Goal: Task Accomplishment & Management: Manage account settings

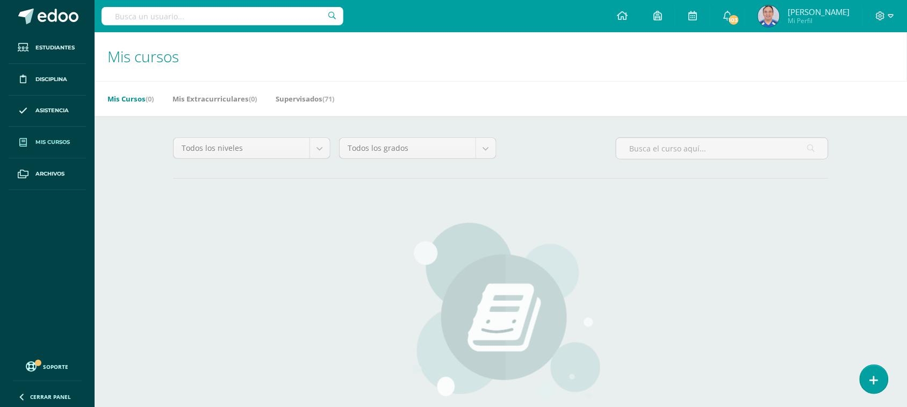
click at [55, 144] on span "Mis cursos" at bounding box center [52, 142] width 34 height 9
click at [297, 100] on link "Supervisados (71)" at bounding box center [305, 98] width 59 height 17
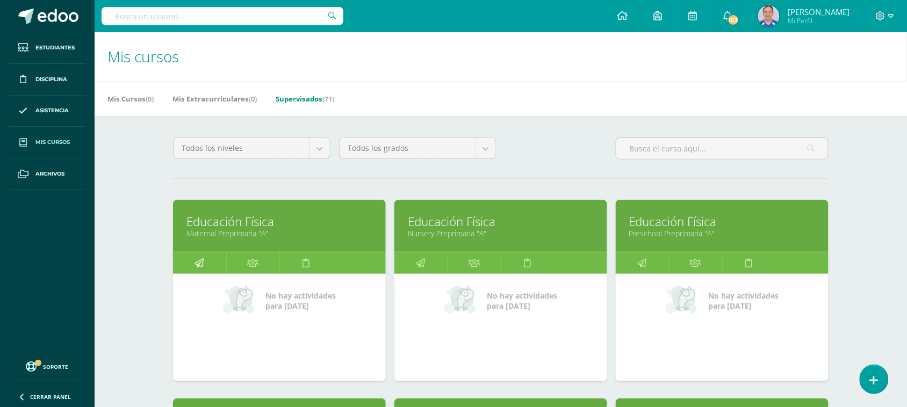
click at [217, 267] on link at bounding box center [199, 263] width 53 height 21
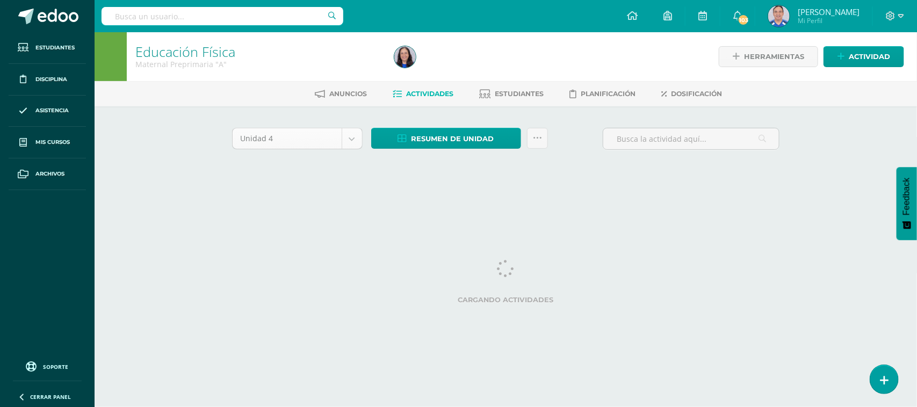
click at [349, 140] on body "Estudiantes Disciplina Asistencia Mis cursos Archivos Soporte Ayuda Reportar un…" at bounding box center [458, 100] width 917 height 200
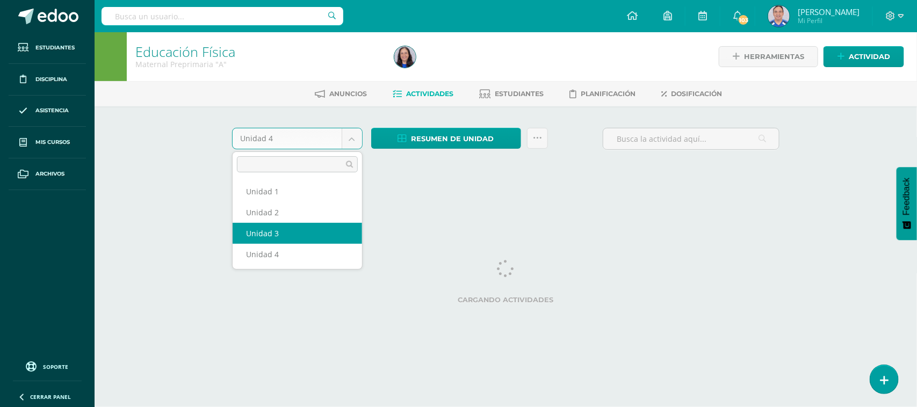
select select "Unidad 3"
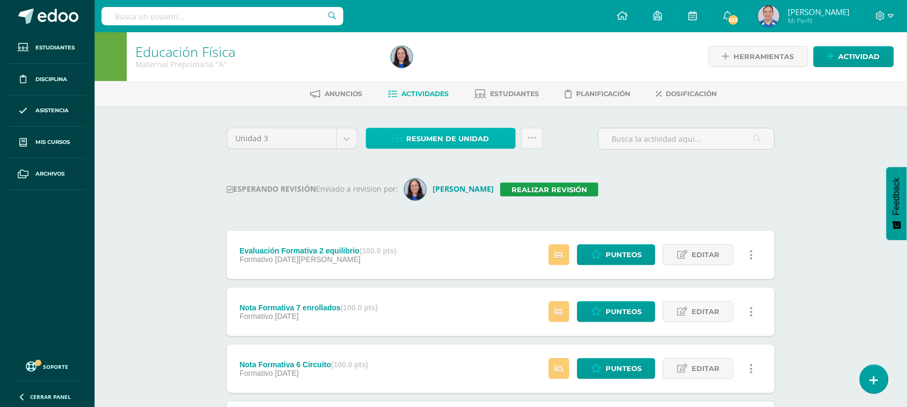
click at [462, 139] on span "Resumen de unidad" at bounding box center [447, 139] width 83 height 20
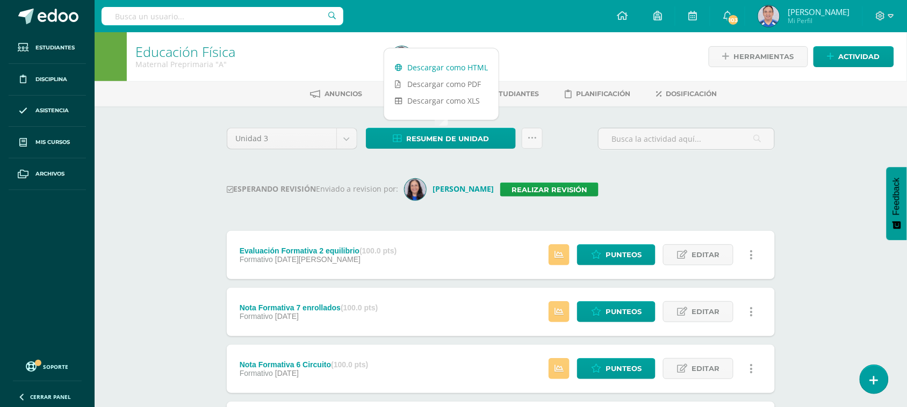
click at [455, 63] on link "Descargar como HTML" at bounding box center [441, 67] width 114 height 17
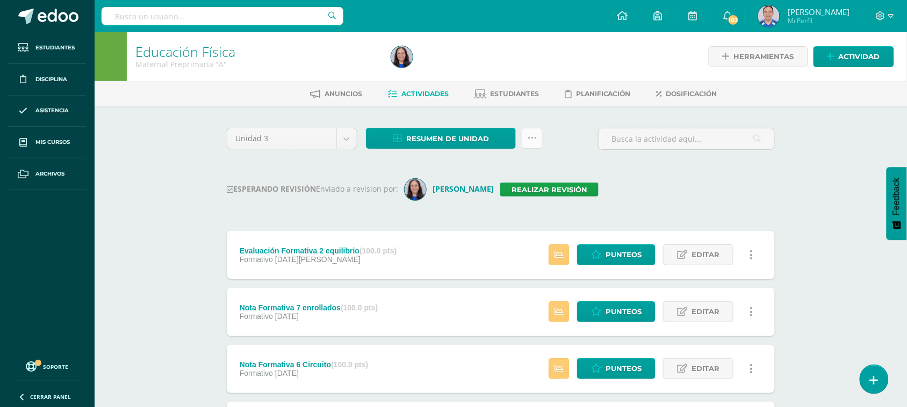
click at [530, 137] on icon at bounding box center [532, 138] width 9 height 9
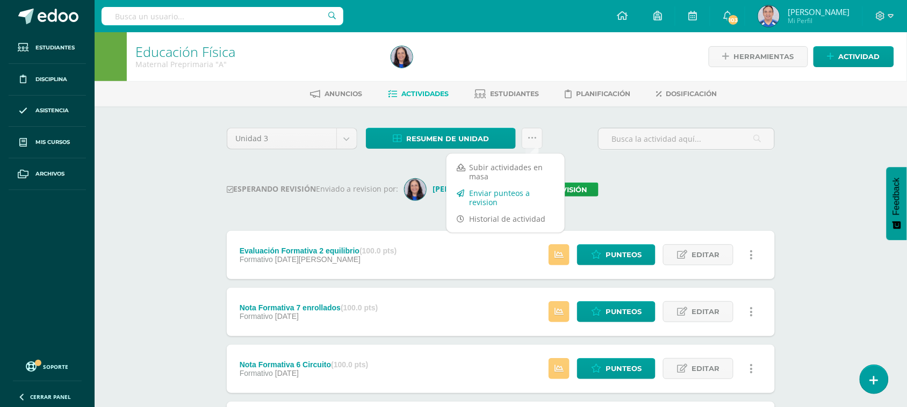
click at [507, 187] on link "Enviar punteos a revision" at bounding box center [506, 198] width 118 height 26
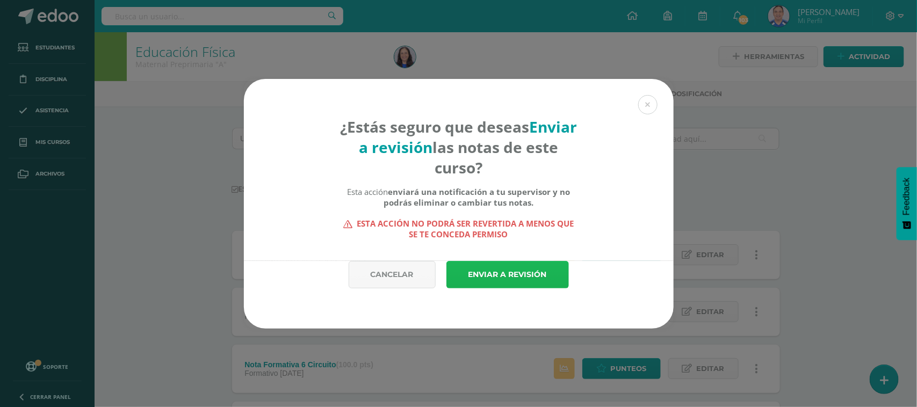
click at [521, 269] on link "Enviar a revisión" at bounding box center [508, 274] width 123 height 27
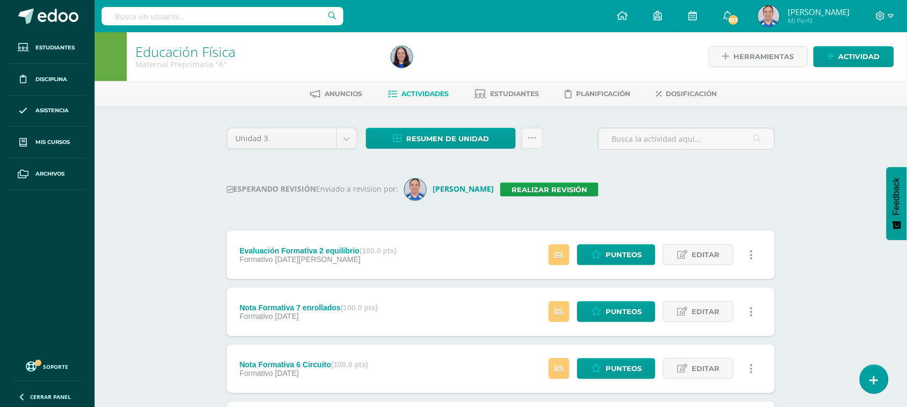
click at [130, 10] on input "text" at bounding box center [223, 16] width 242 height 18
type input "Nursery"
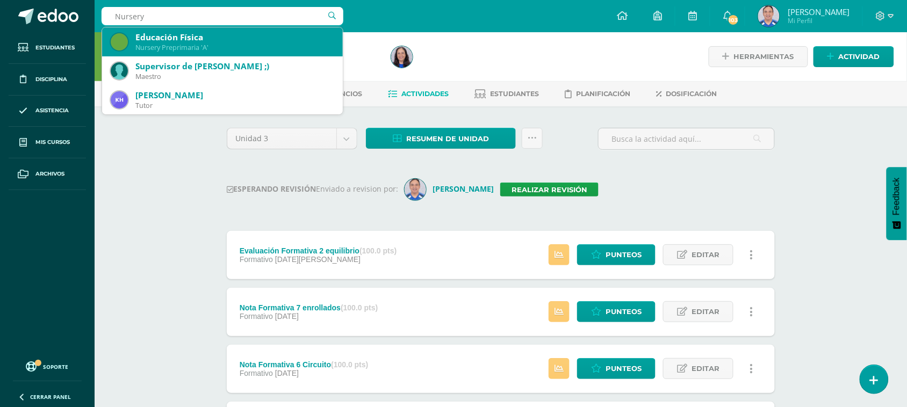
click at [218, 44] on div "Nursery Preprimaria 'A'" at bounding box center [234, 47] width 199 height 9
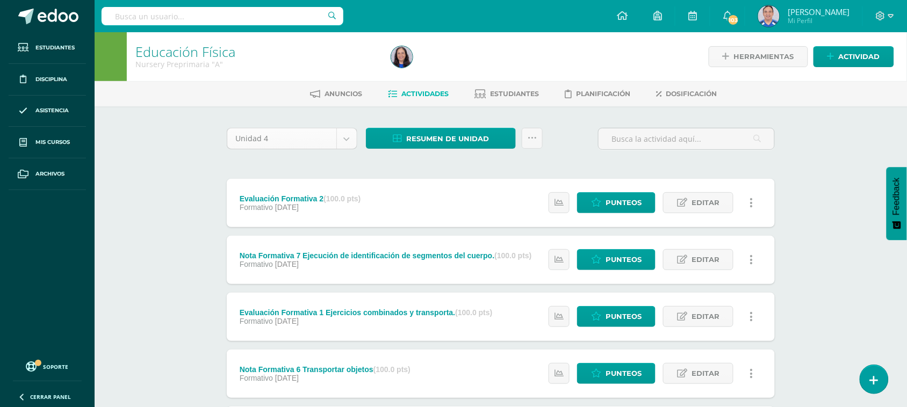
click at [346, 135] on body "Estudiantes Disciplina Asistencia Mis cursos Archivos Soporte Ayuda Reportar un…" at bounding box center [453, 377] width 907 height 754
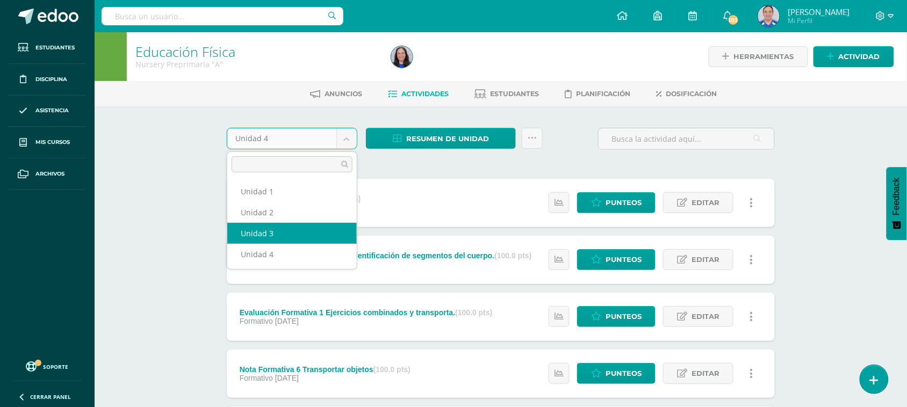
select select "Unidad 3"
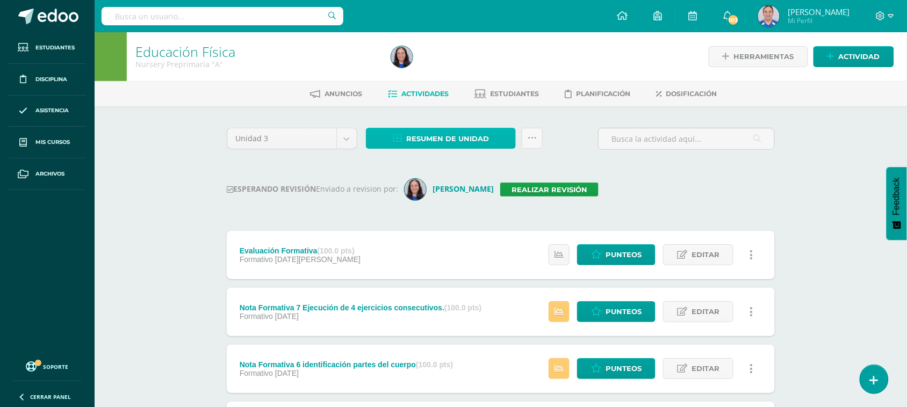
click at [466, 143] on span "Resumen de unidad" at bounding box center [447, 139] width 83 height 20
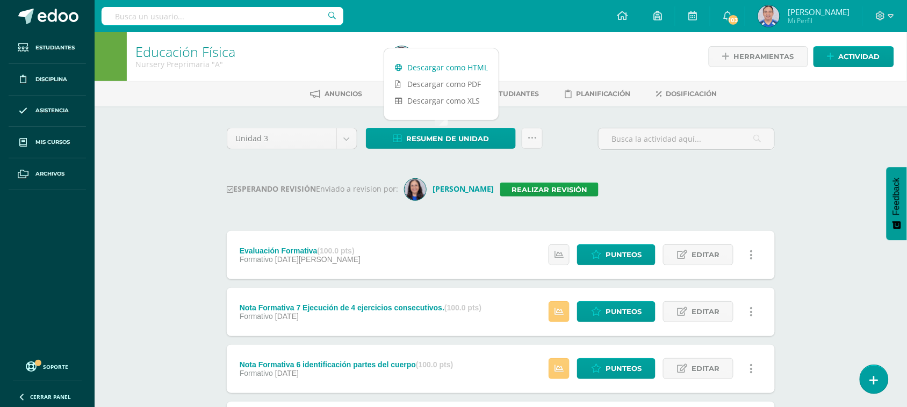
click at [458, 69] on link "Descargar como HTML" at bounding box center [441, 67] width 114 height 17
click at [530, 139] on icon at bounding box center [532, 138] width 9 height 9
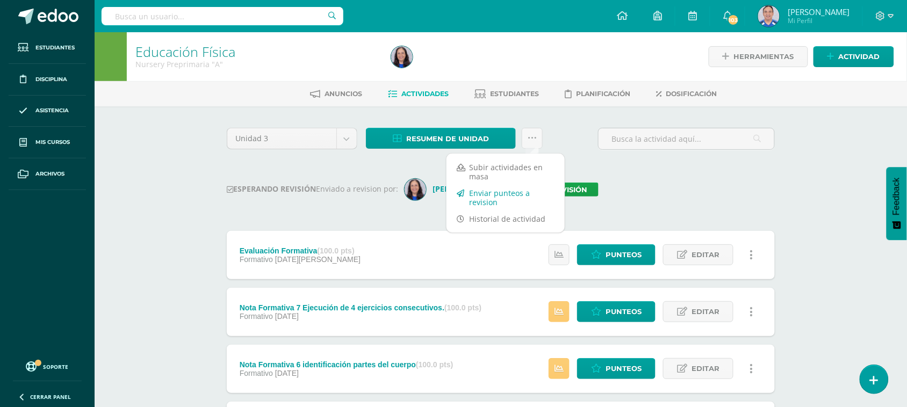
click at [500, 192] on link "Enviar punteos a revision" at bounding box center [506, 198] width 118 height 26
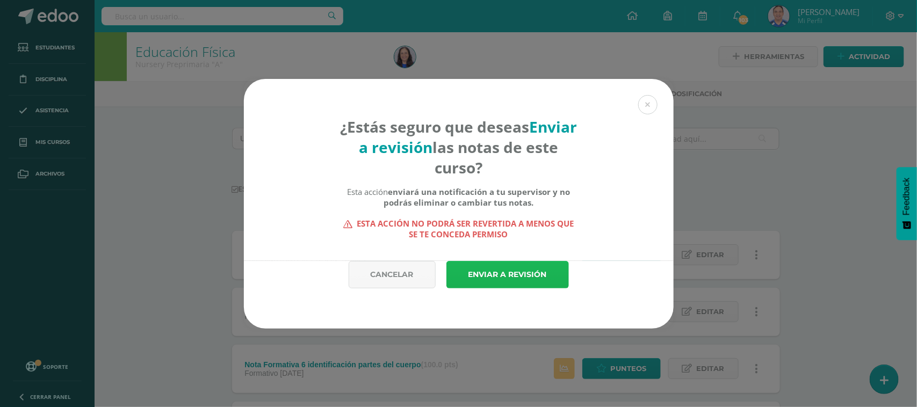
click at [500, 278] on link "Enviar a revisión" at bounding box center [508, 274] width 123 height 27
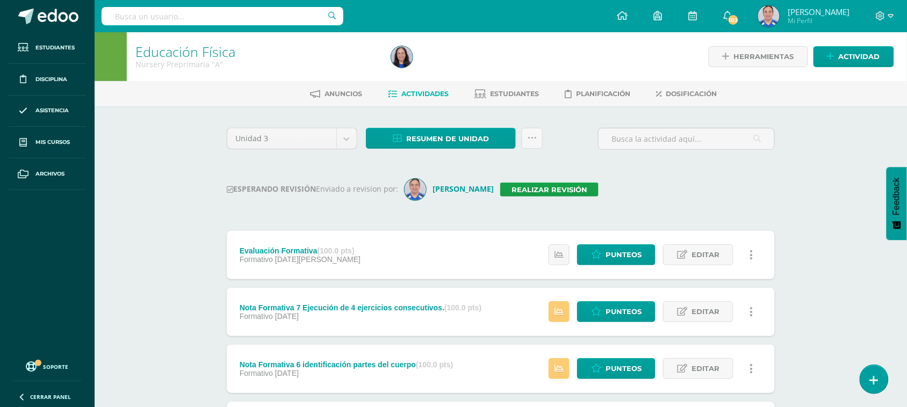
click at [147, 7] on input "text" at bounding box center [223, 16] width 242 height 18
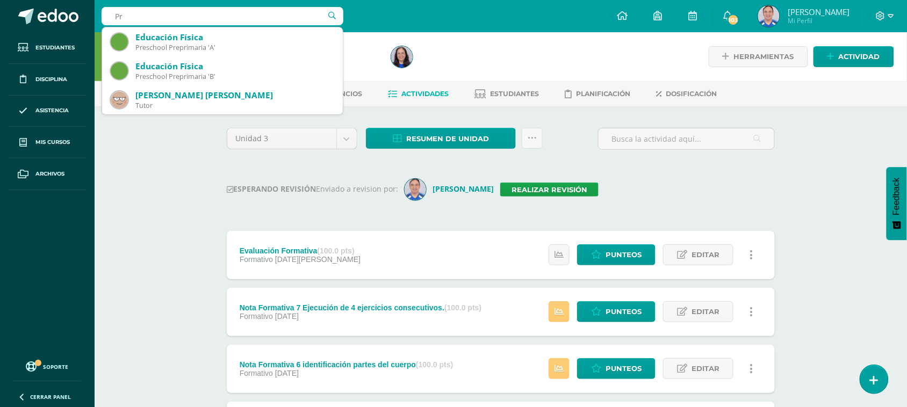
type input "P"
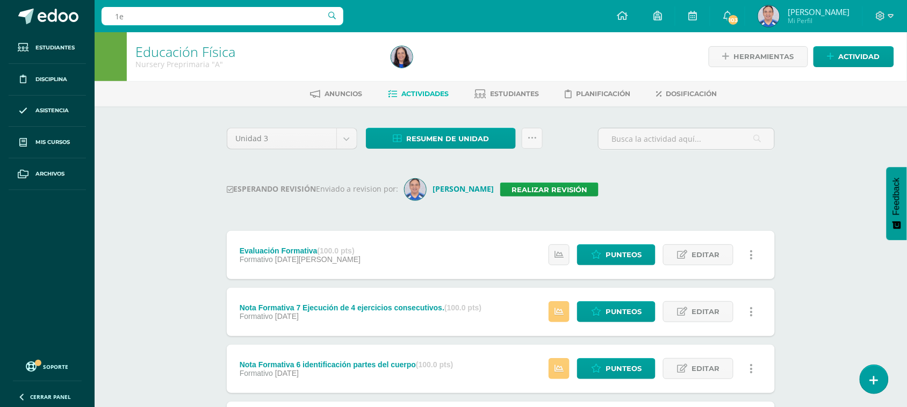
type input "1"
type input "P"
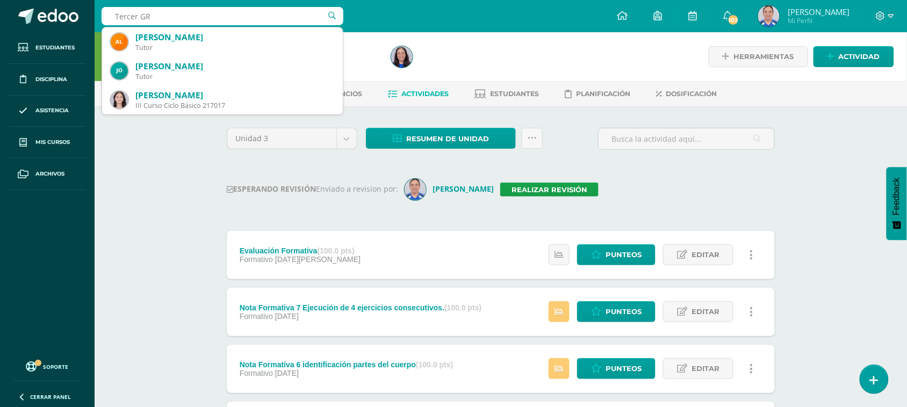
type input "Tercer G"
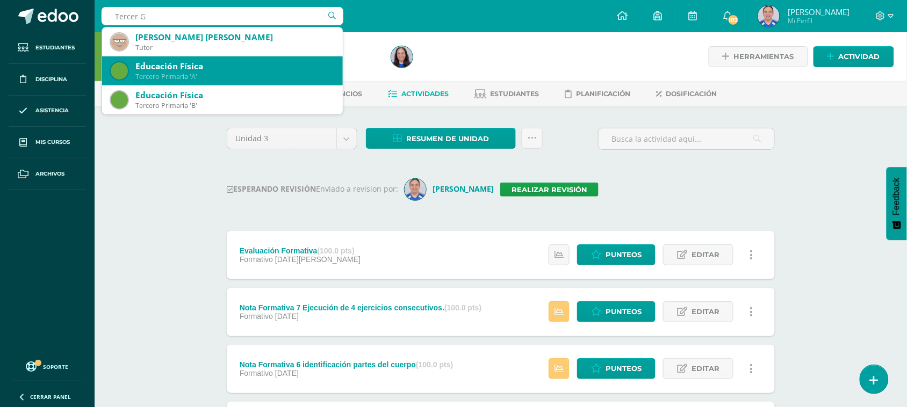
click at [219, 70] on div "Educación Física" at bounding box center [234, 66] width 199 height 11
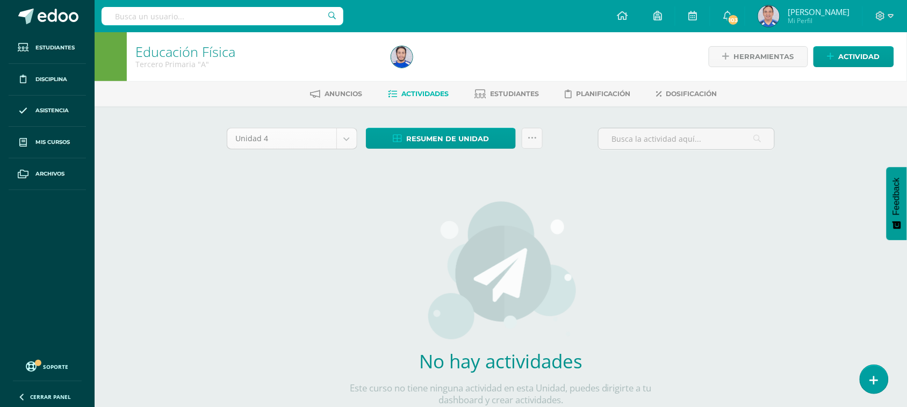
click at [343, 135] on body "Estudiantes Disciplina Asistencia Mis cursos Archivos Soporte Ayuda Reportar un…" at bounding box center [453, 231] width 907 height 462
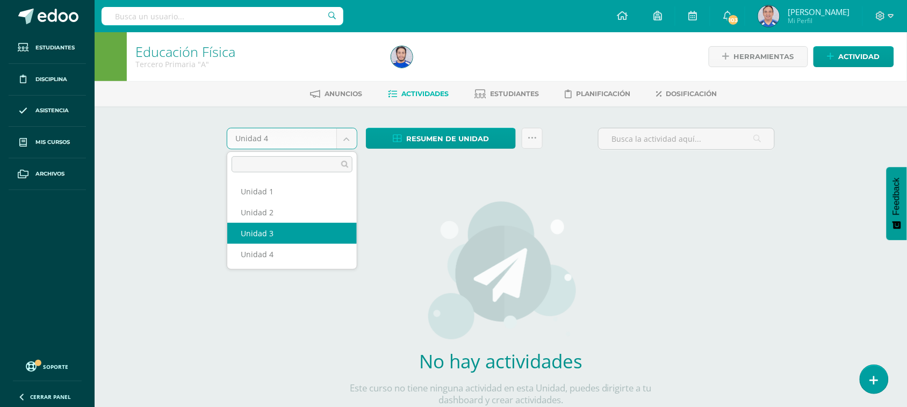
select select "Unidad 3"
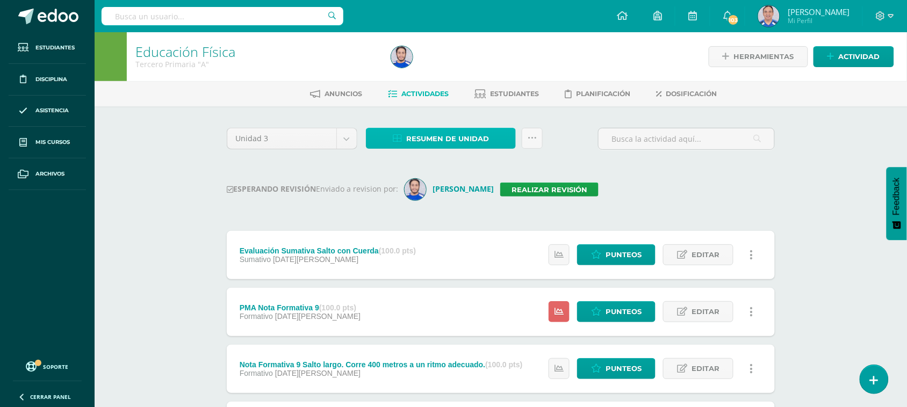
click at [450, 141] on span "Resumen de unidad" at bounding box center [447, 139] width 83 height 20
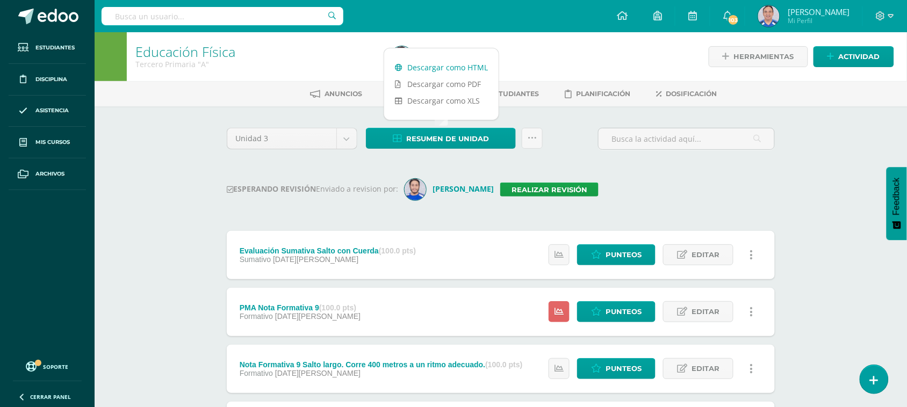
click at [451, 61] on link "Descargar como HTML" at bounding box center [441, 67] width 114 height 17
click at [534, 138] on icon at bounding box center [532, 138] width 9 height 9
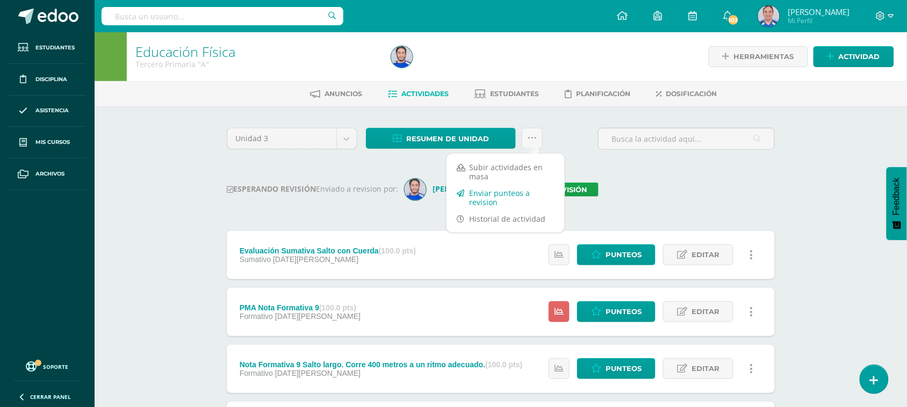
click at [500, 199] on link "Enviar punteos a revision" at bounding box center [506, 198] width 118 height 26
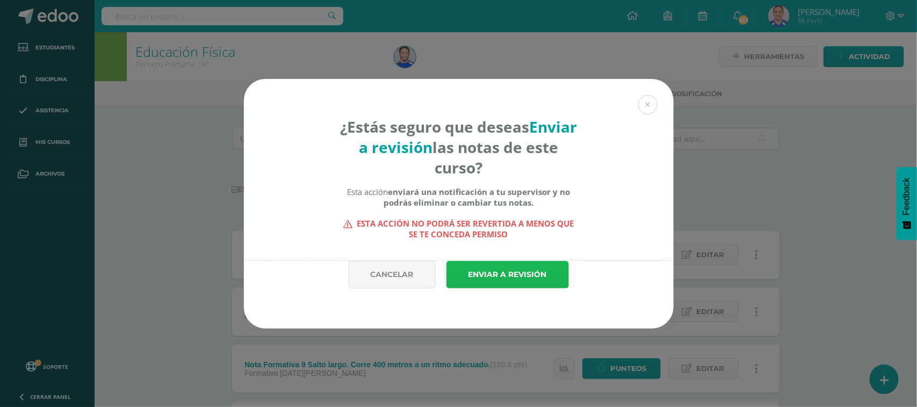
click at [520, 283] on link "Enviar a revisión" at bounding box center [508, 274] width 123 height 27
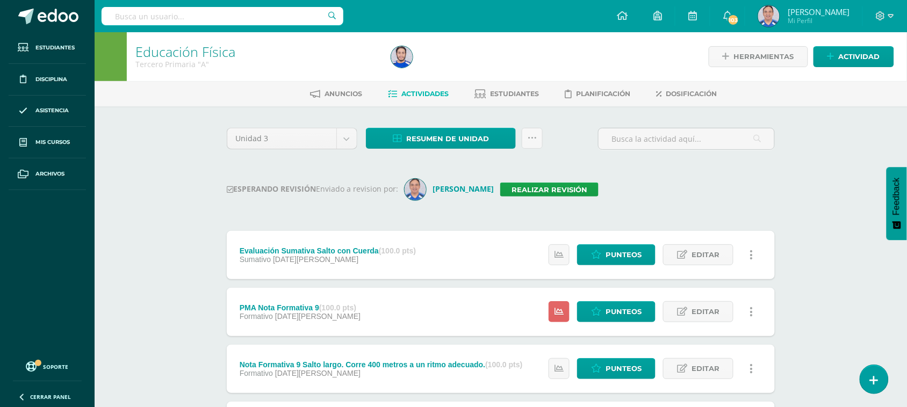
click at [179, 22] on input "text" at bounding box center [223, 16] width 242 height 18
type input "Tercero primaria B"
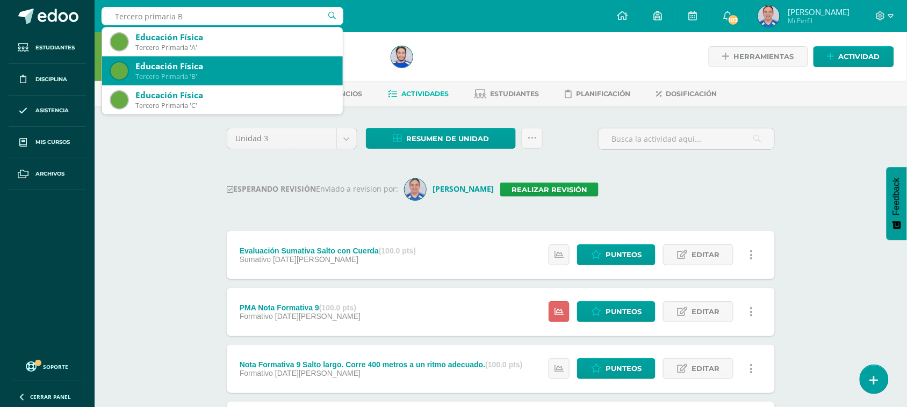
click at [242, 76] on div "Tercero Primaria 'B'" at bounding box center [234, 76] width 199 height 9
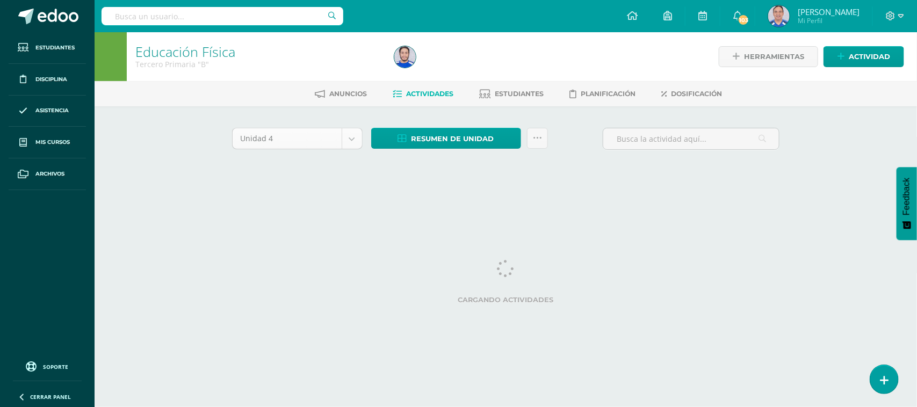
click at [347, 137] on body "Estudiantes Disciplina Asistencia Mis cursos Archivos Soporte Ayuda Reportar un…" at bounding box center [458, 100] width 917 height 200
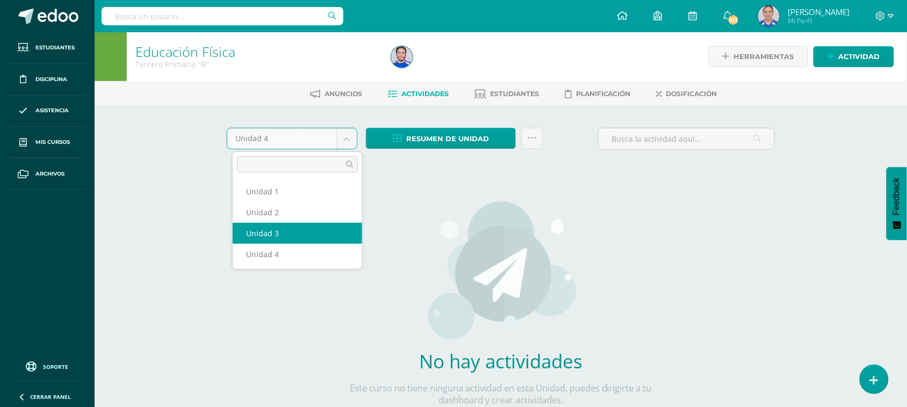
select select "Unidad 3"
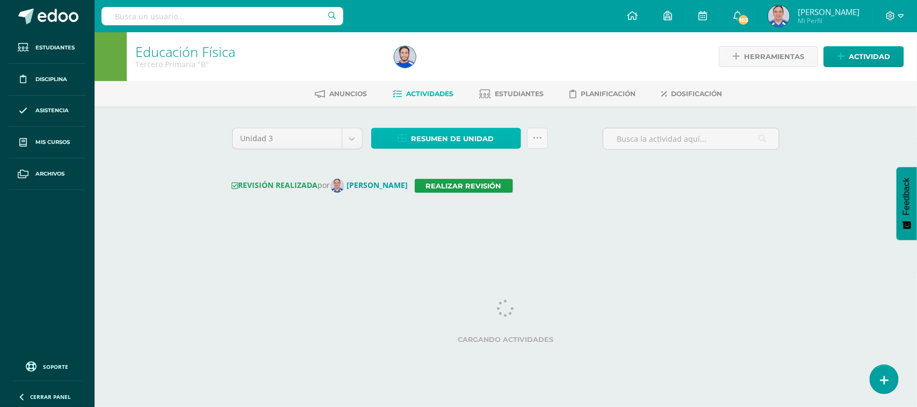
click at [457, 141] on span "Resumen de unidad" at bounding box center [453, 139] width 83 height 20
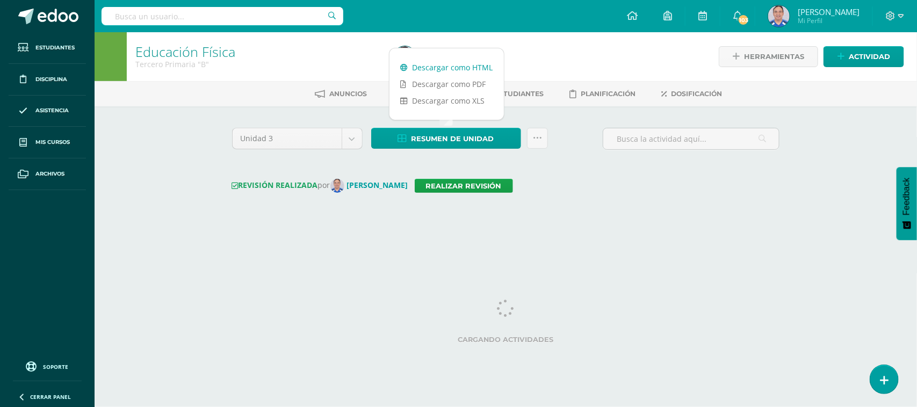
click at [455, 69] on link "Descargar como HTML" at bounding box center [447, 67] width 114 height 17
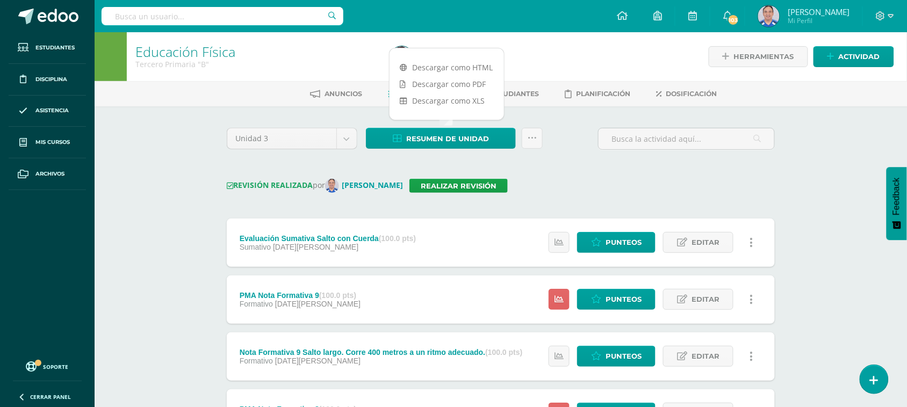
click at [164, 11] on input "text" at bounding box center [223, 16] width 242 height 18
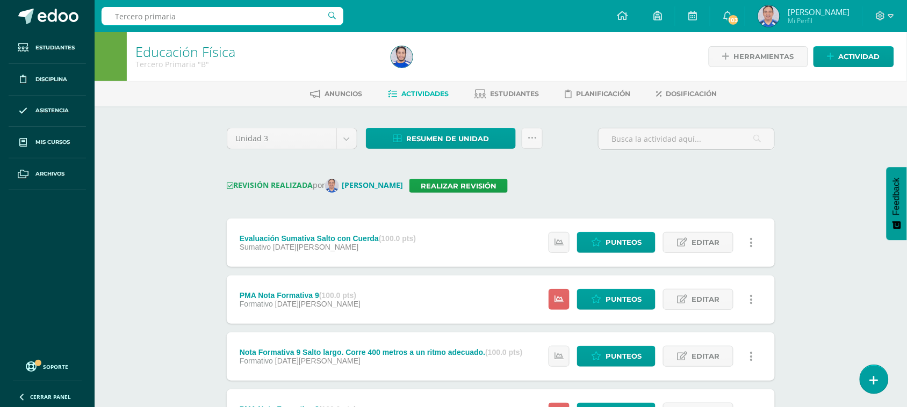
type input "Tercero primaria C"
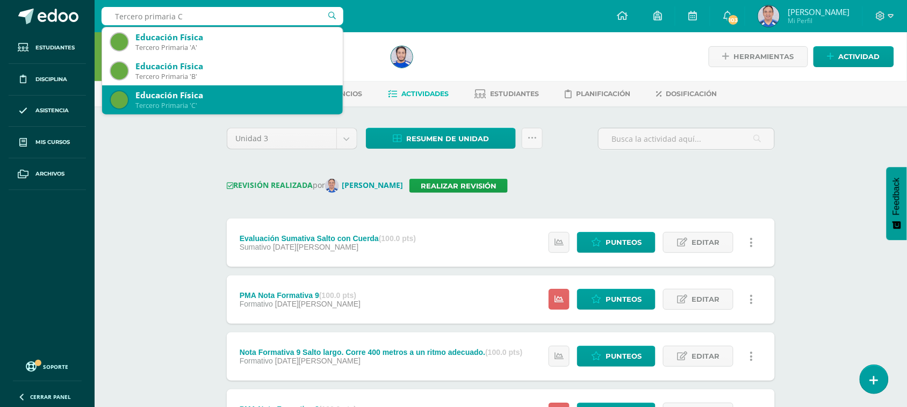
click at [179, 100] on div "Educación Física" at bounding box center [234, 95] width 199 height 11
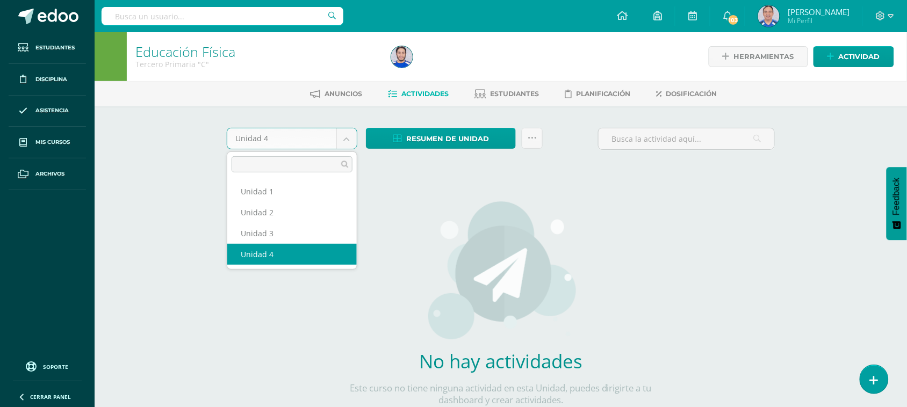
click at [344, 141] on body "Estudiantes Disciplina Asistencia Mis cursos Archivos Soporte Ayuda Reportar un…" at bounding box center [453, 231] width 907 height 462
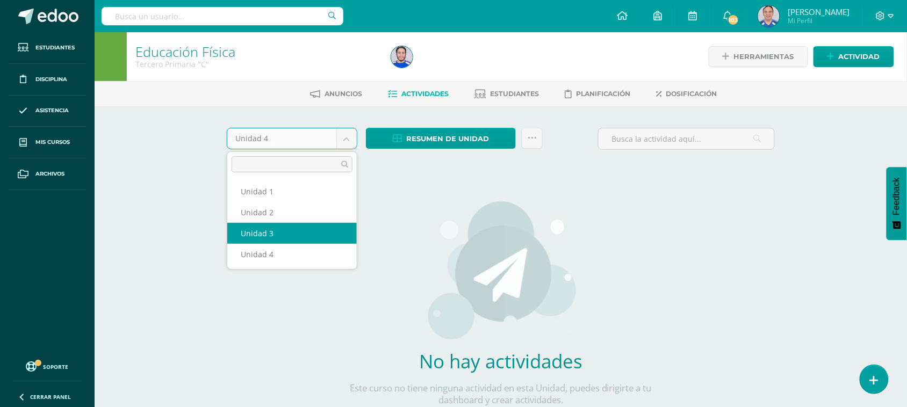
select select "Unidad 3"
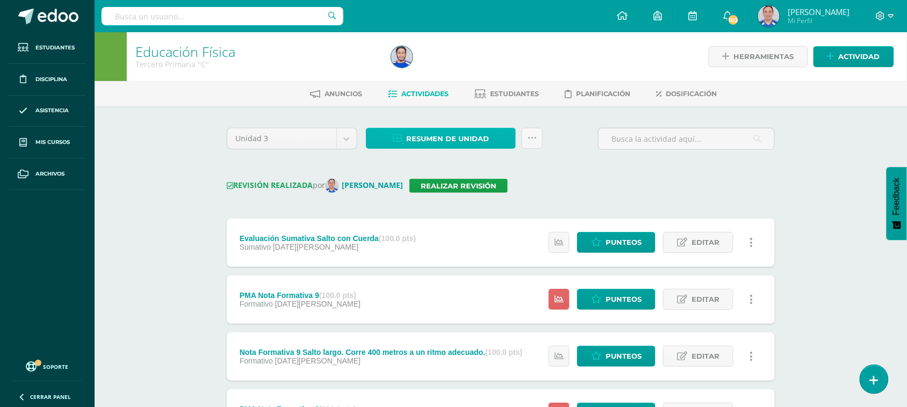
click at [436, 142] on span "Resumen de unidad" at bounding box center [447, 139] width 83 height 20
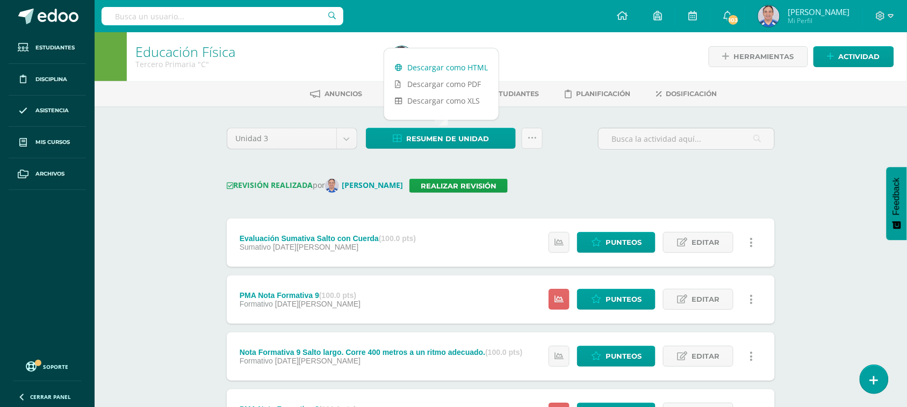
click at [453, 66] on link "Descargar como HTML" at bounding box center [441, 67] width 114 height 17
click at [193, 20] on input "text" at bounding box center [223, 16] width 242 height 18
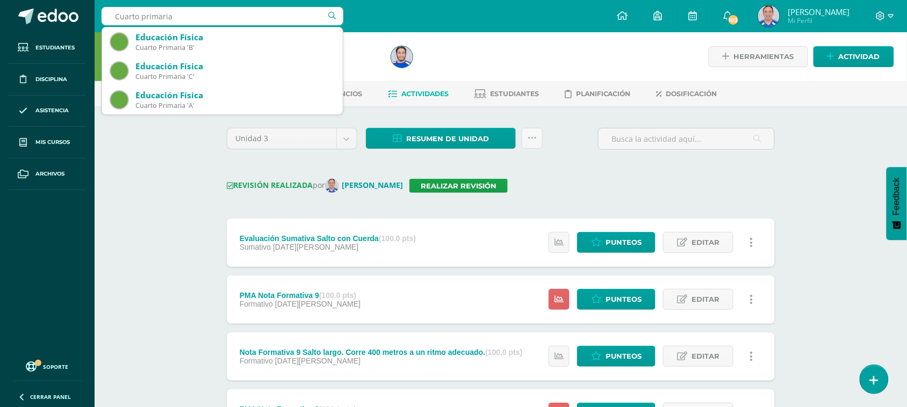
type input "Cuarto primaria"
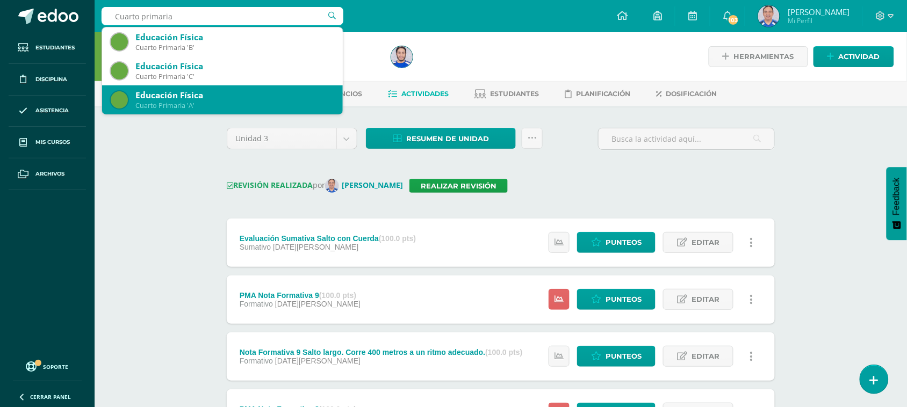
click at [219, 105] on div "Cuarto Primaria 'A'" at bounding box center [234, 105] width 199 height 9
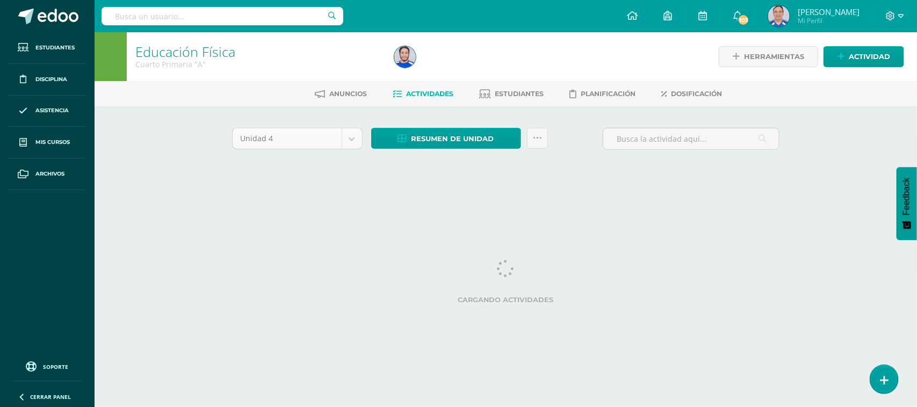
click at [353, 136] on body "Estudiantes Disciplina Asistencia Mis cursos Archivos Soporte Ayuda Reportar un…" at bounding box center [458, 100] width 917 height 200
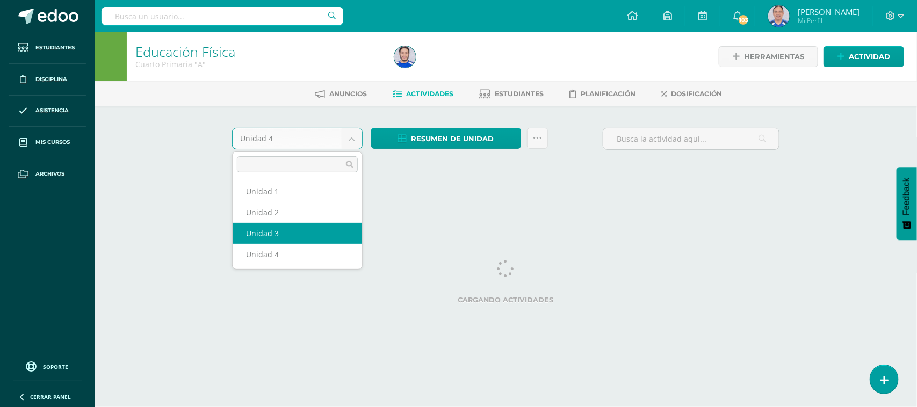
select select "Unidad 3"
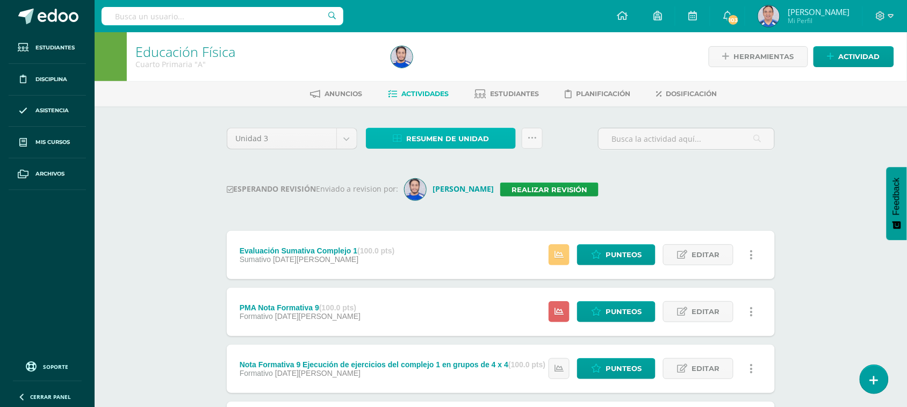
click at [465, 143] on span "Resumen de unidad" at bounding box center [447, 139] width 83 height 20
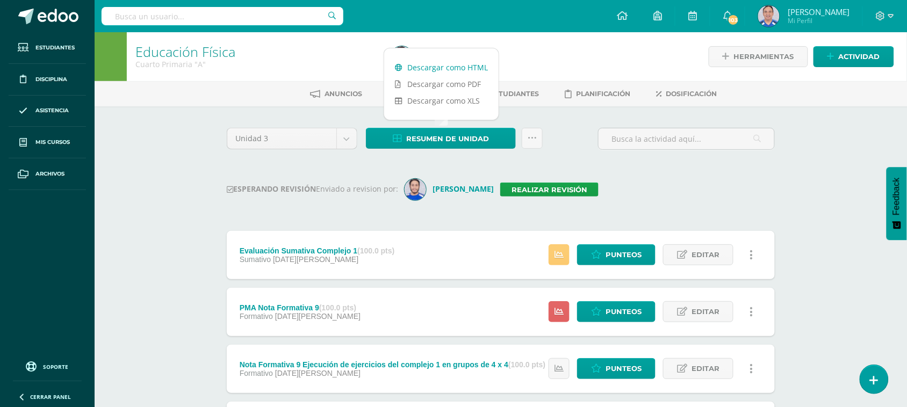
click at [471, 70] on link "Descargar como HTML" at bounding box center [441, 67] width 114 height 17
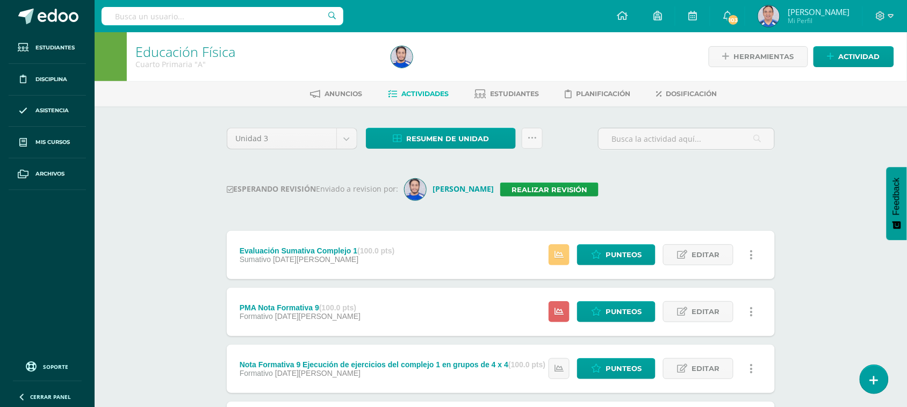
click at [176, 15] on input "text" at bounding box center [223, 16] width 242 height 18
type input "Cuarto primaria C"
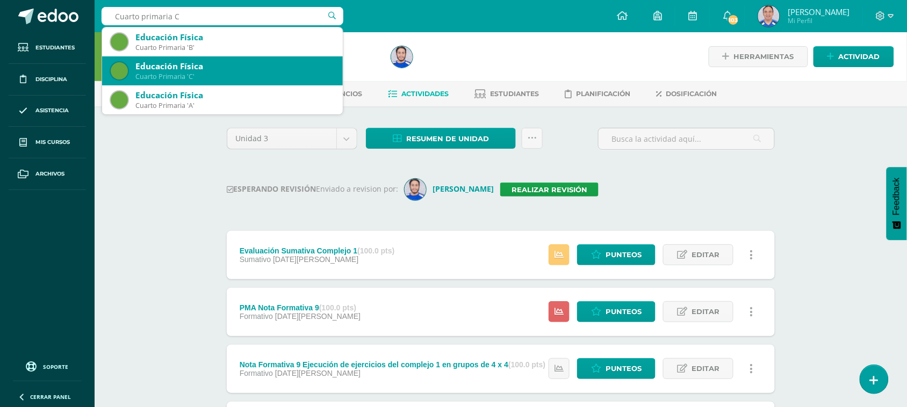
click at [248, 72] on div "Cuarto Primaria 'C'" at bounding box center [234, 76] width 199 height 9
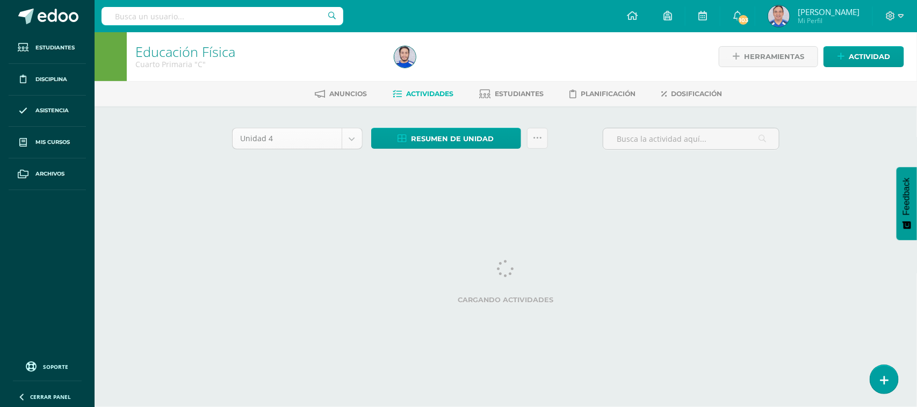
click at [350, 135] on body "Estudiantes Disciplina Asistencia Mis cursos Archivos Soporte Ayuda Reportar un…" at bounding box center [458, 100] width 917 height 200
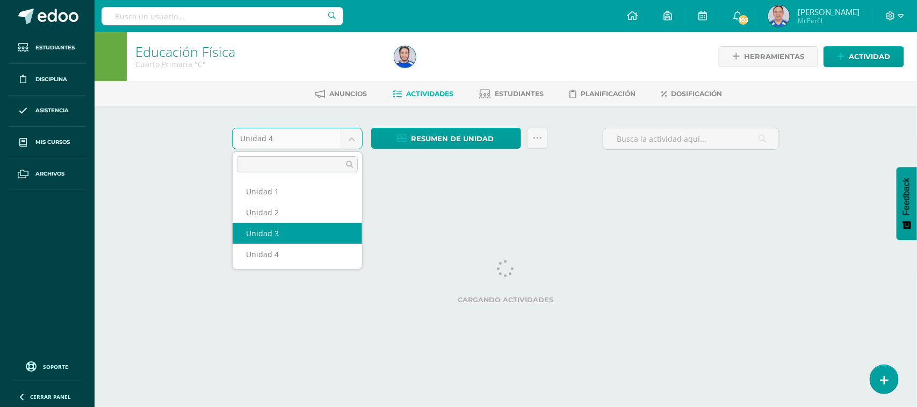
select select "Unidad 3"
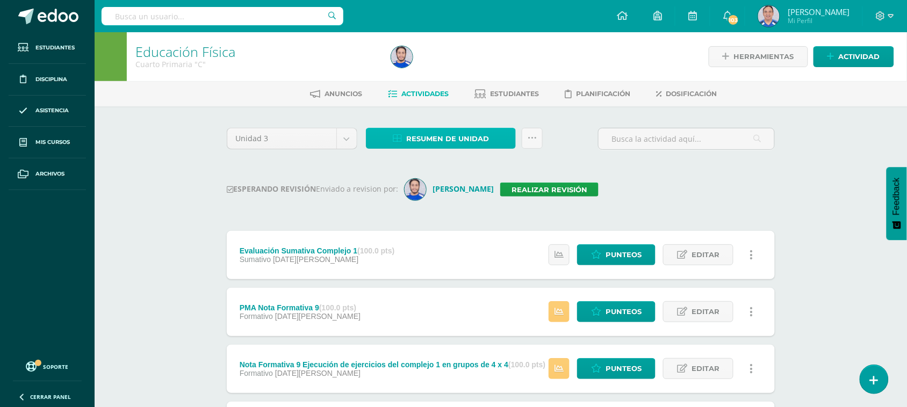
click at [473, 138] on span "Resumen de unidad" at bounding box center [447, 139] width 83 height 20
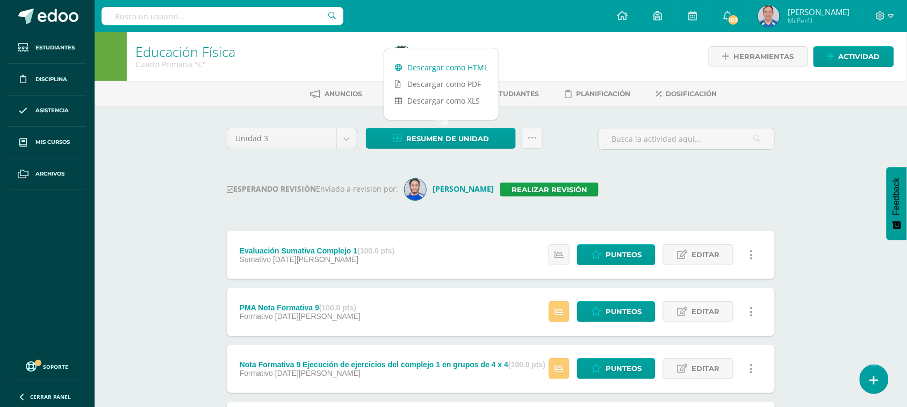
click at [453, 64] on link "Descargar como HTML" at bounding box center [441, 67] width 114 height 17
click at [191, 7] on input "text" at bounding box center [223, 16] width 242 height 18
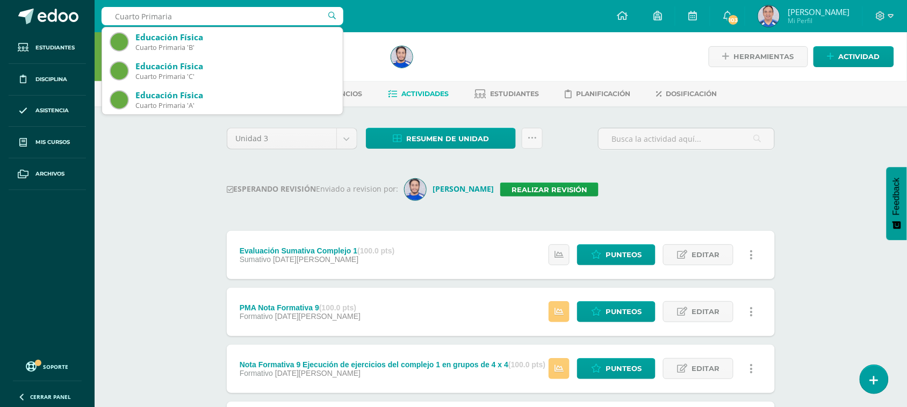
type input "Cuarto Primaria"
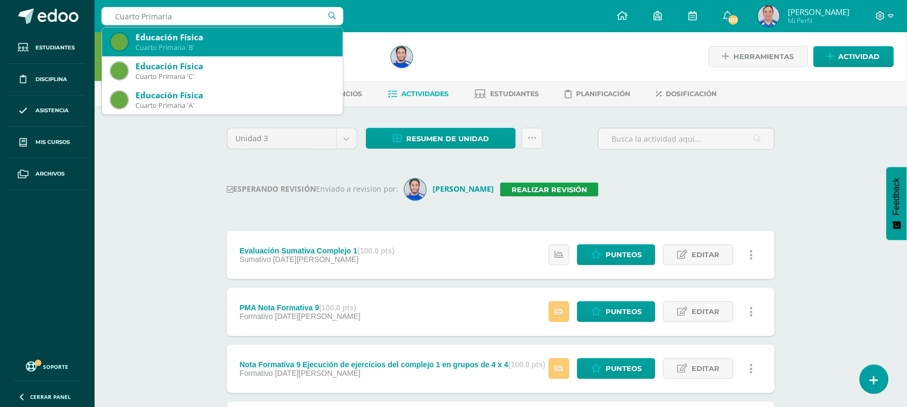
click at [204, 42] on div "Educación Física" at bounding box center [234, 37] width 199 height 11
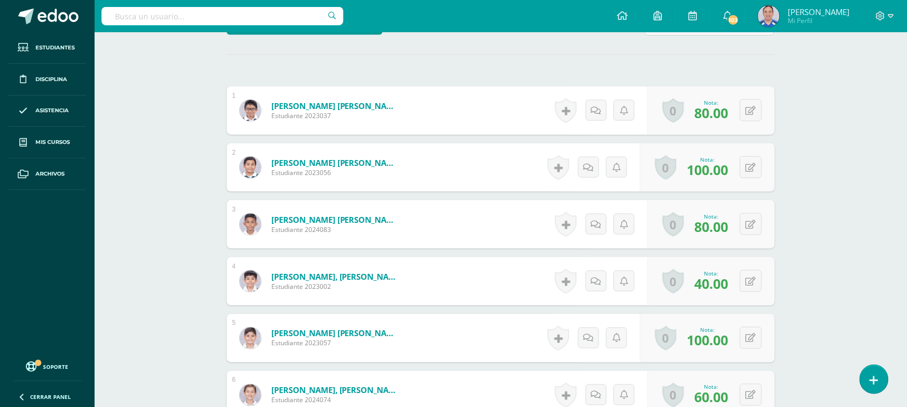
scroll to position [299, 0]
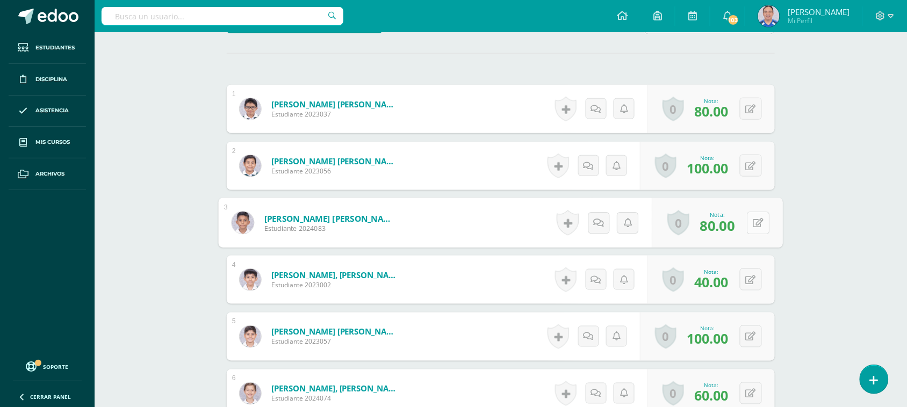
click at [747, 221] on button at bounding box center [758, 223] width 23 height 23
click at [731, 229] on icon at bounding box center [730, 226] width 10 height 9
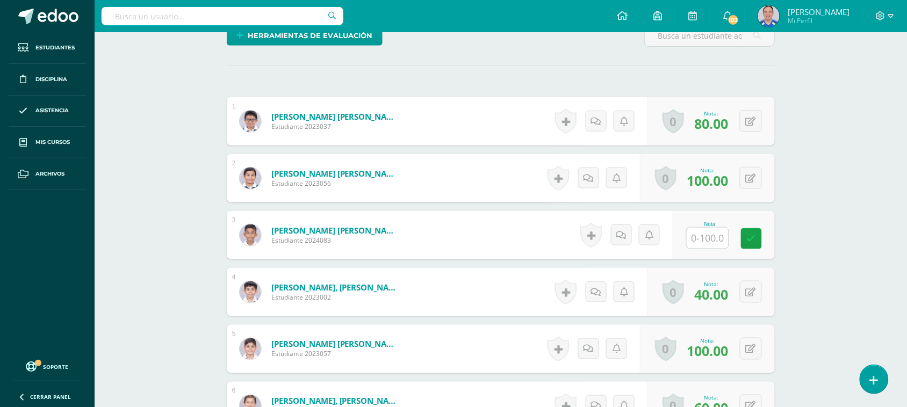
scroll to position [287, 0]
click at [710, 235] on input "text" at bounding box center [708, 237] width 42 height 21
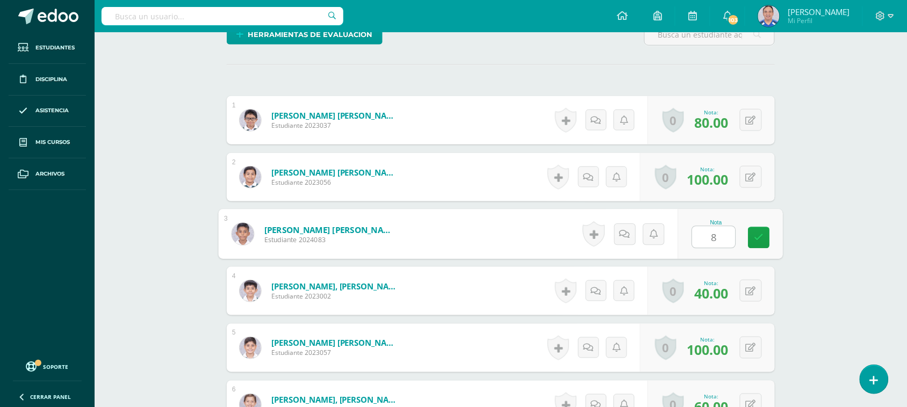
type input "80"
click at [763, 238] on icon at bounding box center [759, 237] width 10 height 9
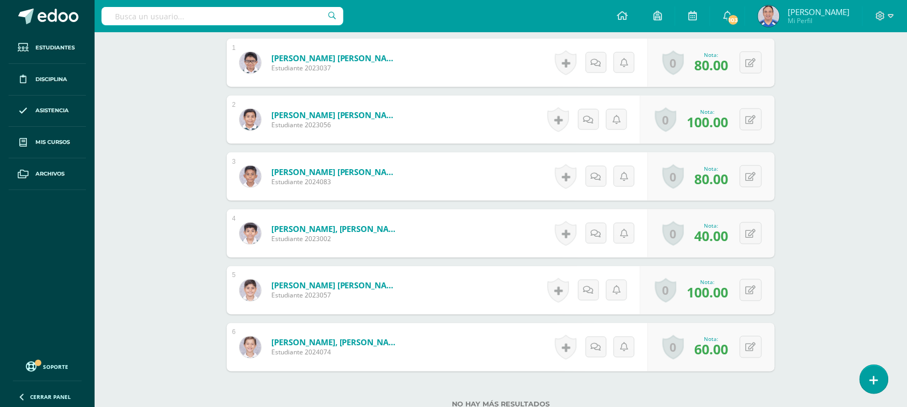
scroll to position [343, 0]
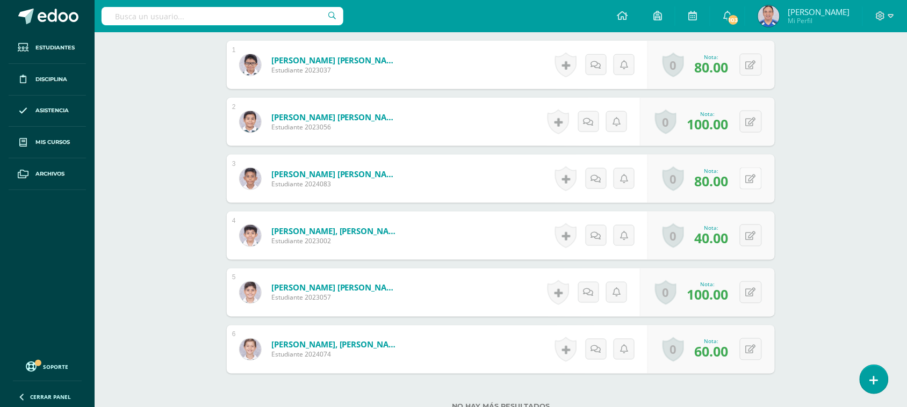
click at [750, 175] on icon at bounding box center [751, 179] width 10 height 9
click at [731, 181] on icon at bounding box center [730, 182] width 10 height 9
